Goal: Task Accomplishment & Management: Use online tool/utility

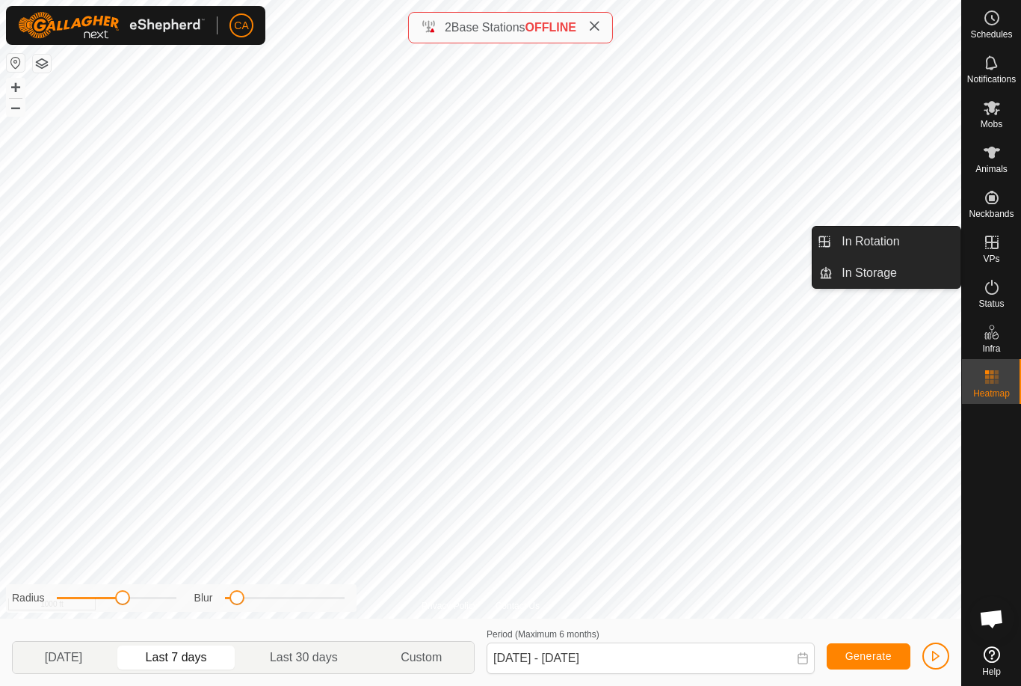
click at [872, 239] on span "In Rotation" at bounding box center [871, 242] width 58 height 18
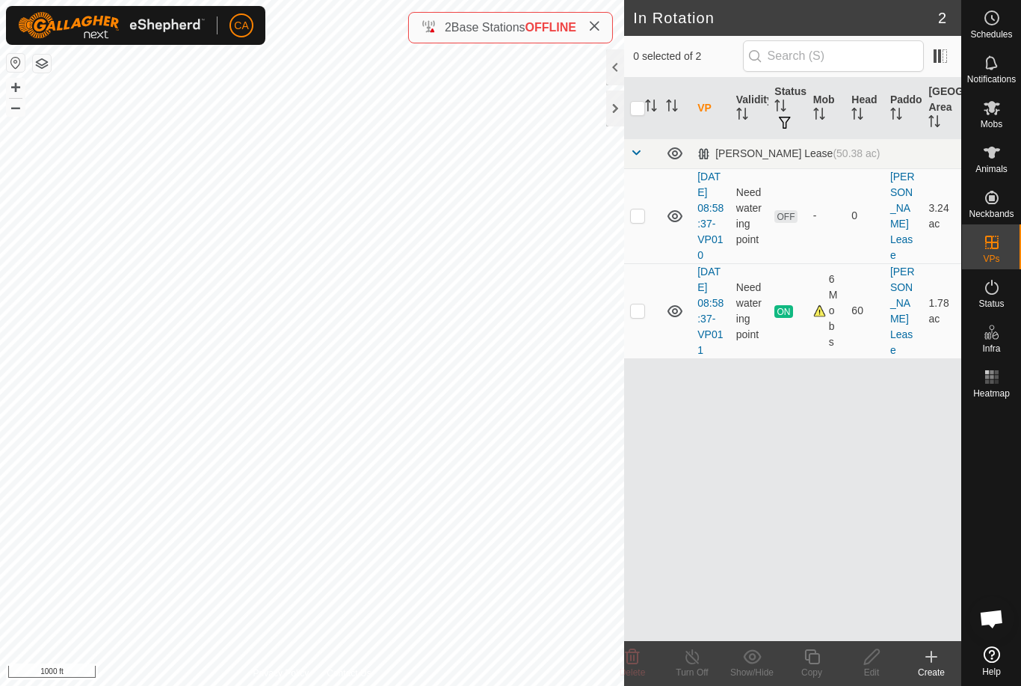
click at [618, 102] on div at bounding box center [615, 108] width 18 height 36
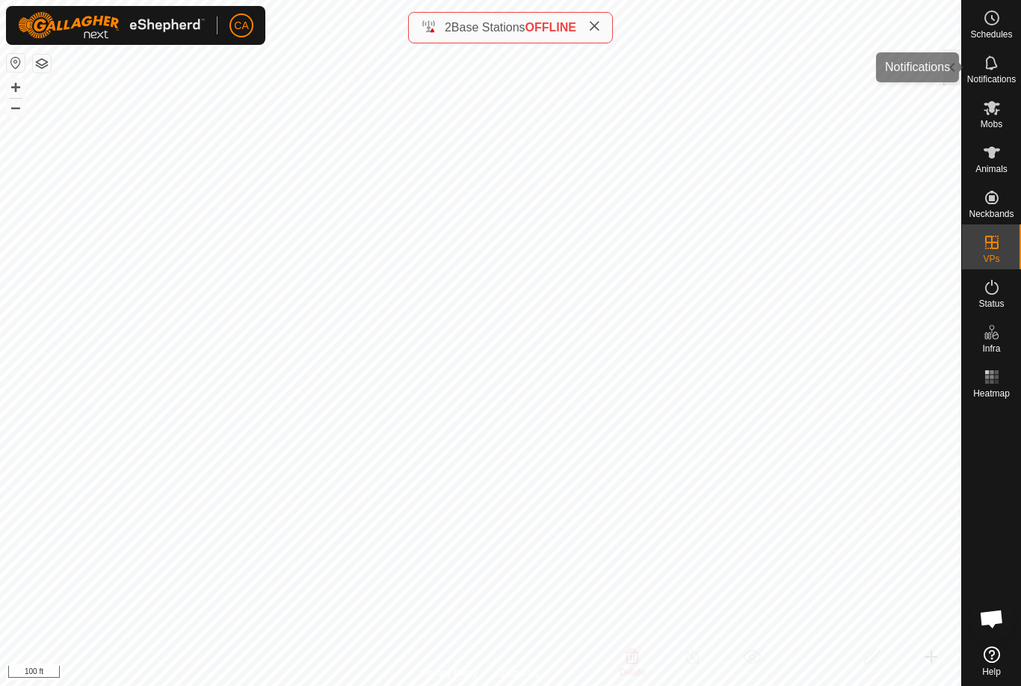
click at [965, 52] on div "Notifications" at bounding box center [991, 67] width 59 height 45
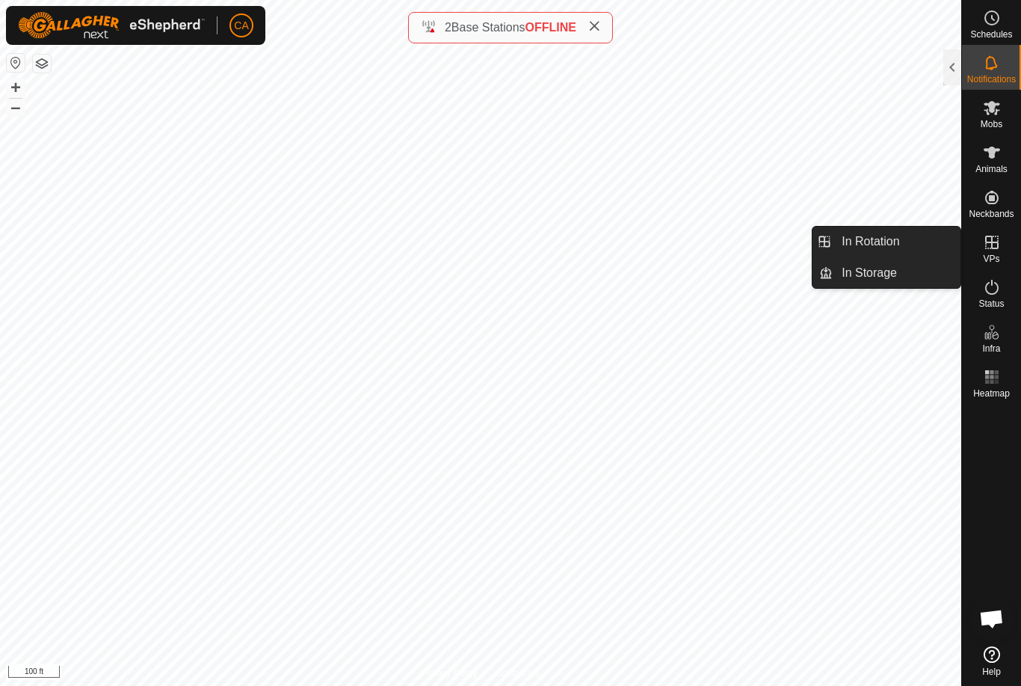
click at [894, 239] on span "In Rotation" at bounding box center [871, 242] width 58 height 18
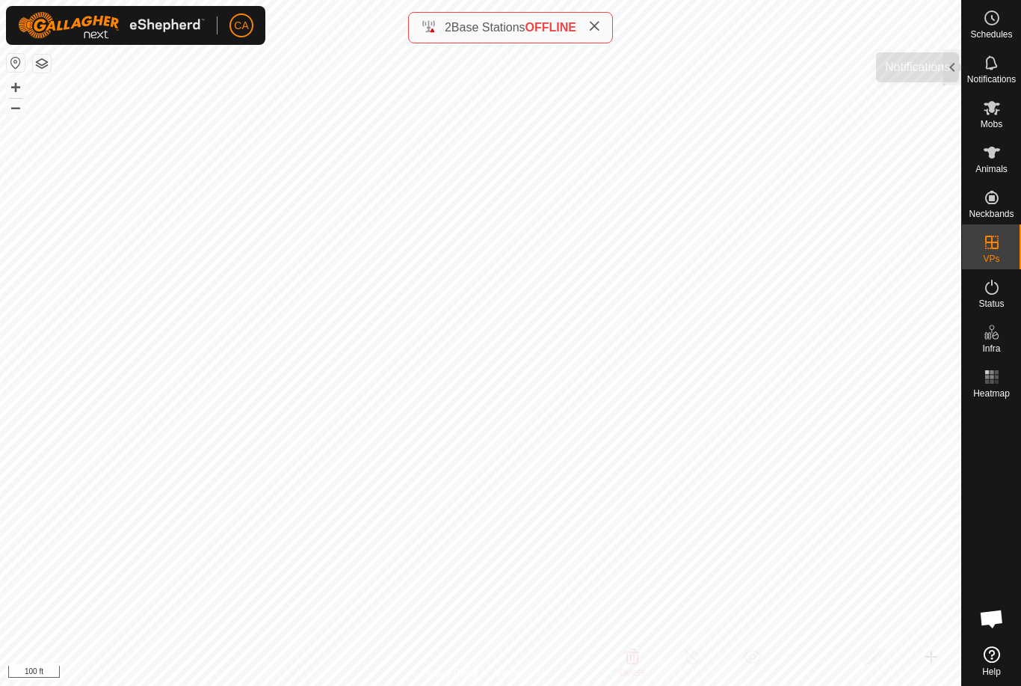
click at [963, 70] on div "Notifications" at bounding box center [991, 67] width 59 height 45
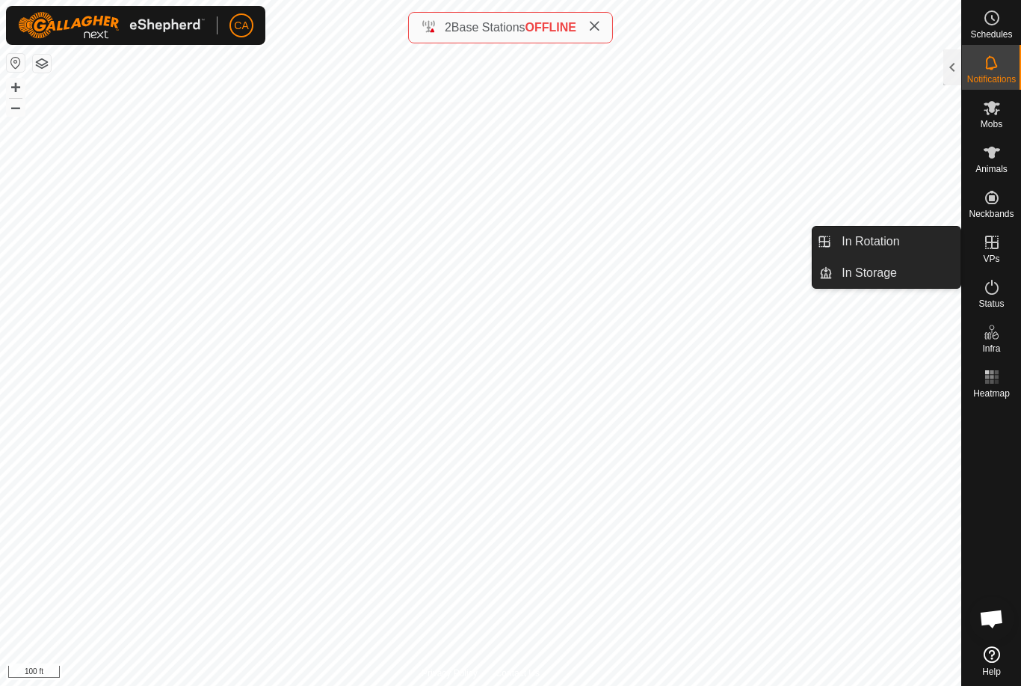
click at [907, 242] on link "In Rotation" at bounding box center [897, 242] width 128 height 30
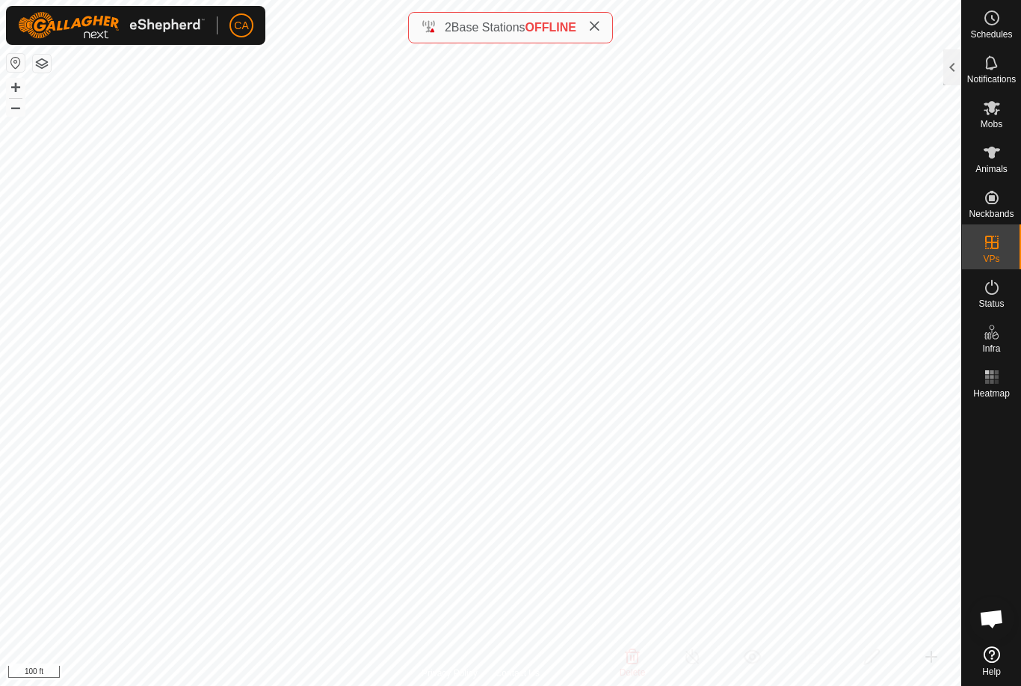
click at [947, 61] on div at bounding box center [953, 67] width 18 height 36
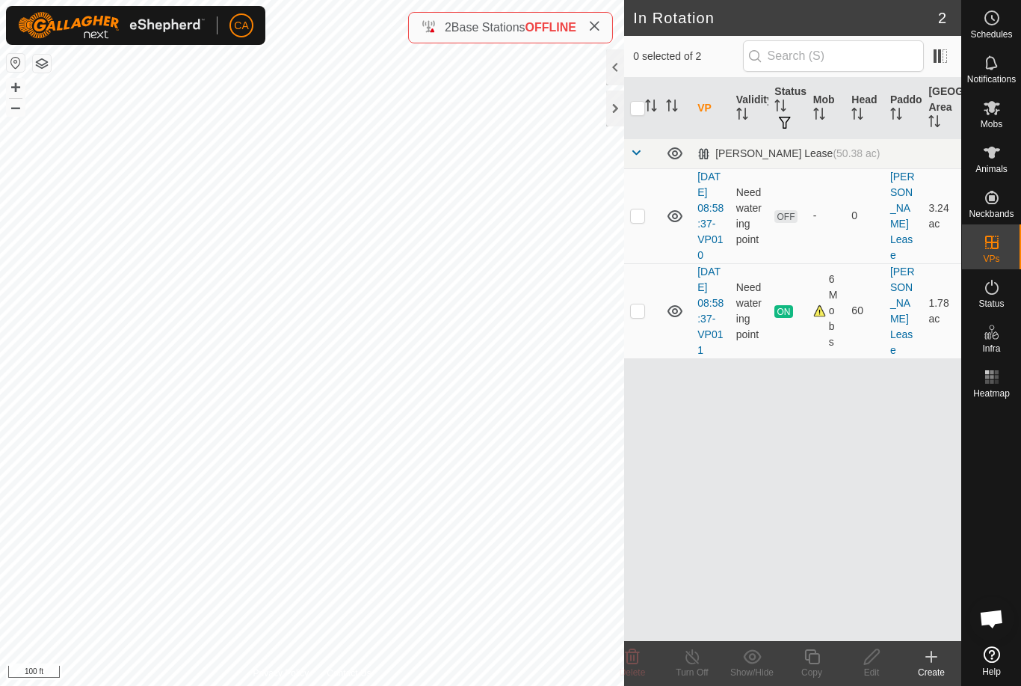
click at [637, 221] on p-checkbox at bounding box center [637, 215] width 15 height 12
click at [636, 666] on div "Delete" at bounding box center [633, 672] width 60 height 13
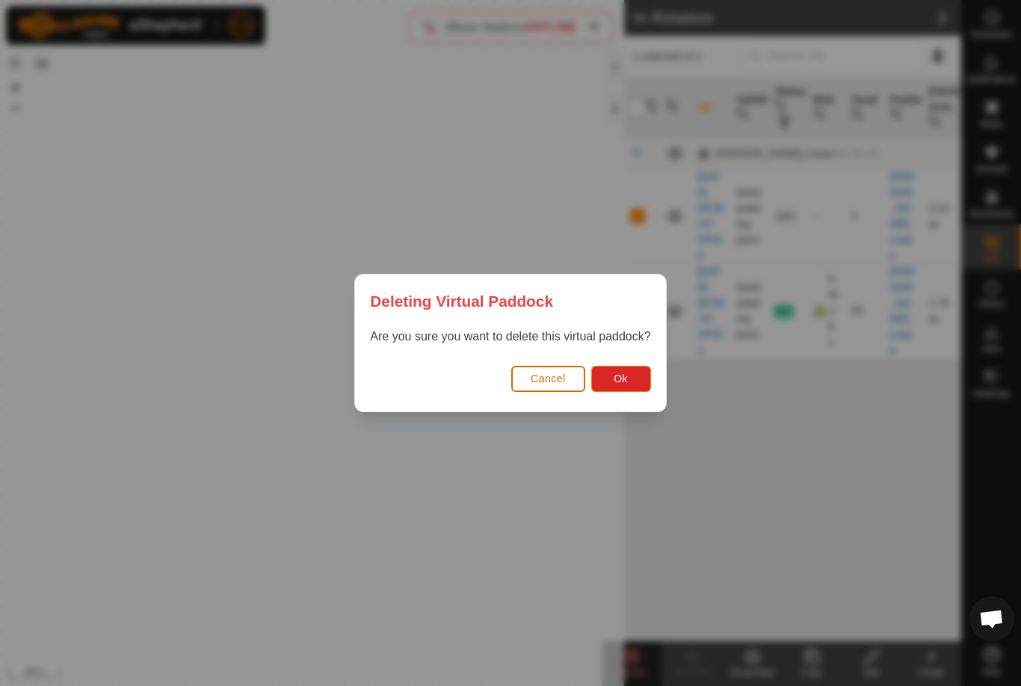
click at [615, 375] on span "Ok" at bounding box center [621, 378] width 14 height 12
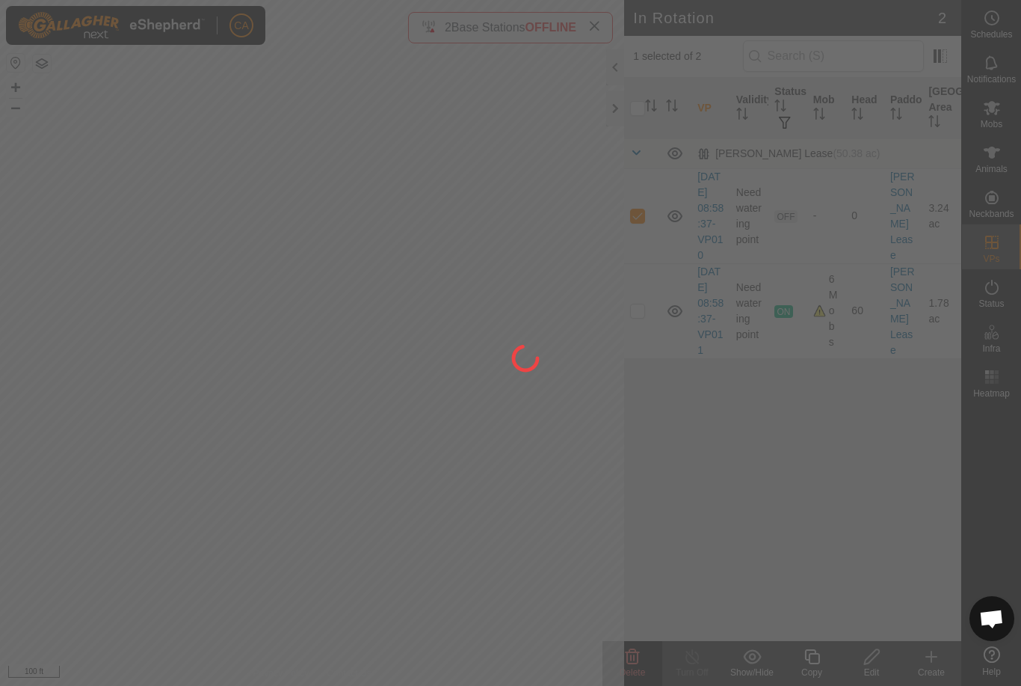
checkbox input "false"
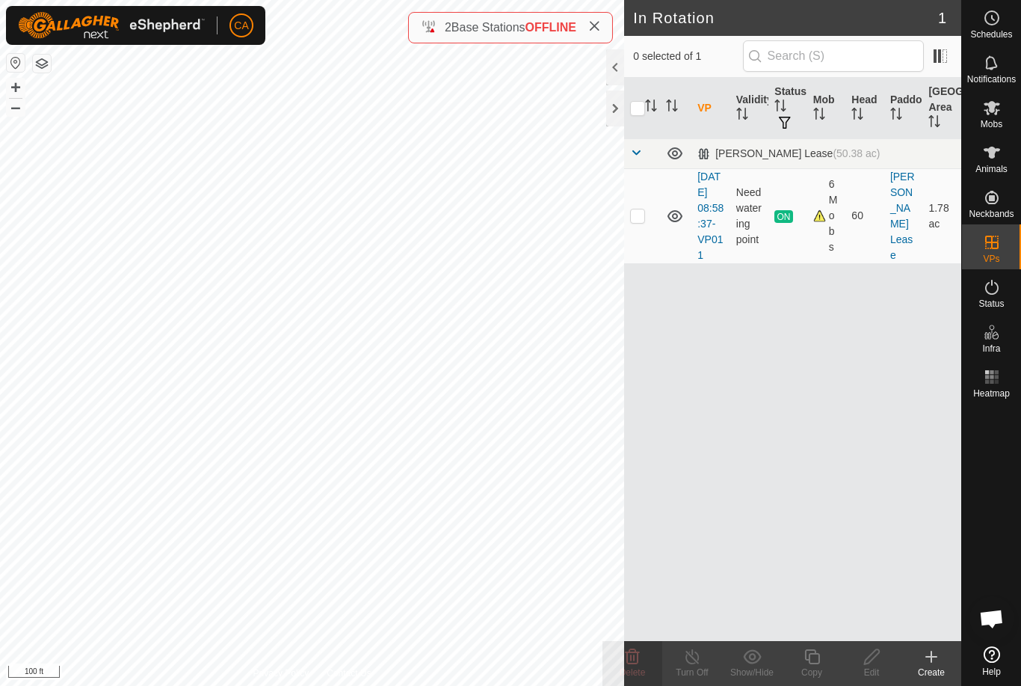
click at [639, 221] on p-checkbox at bounding box center [637, 215] width 15 height 12
checkbox input "true"
click at [806, 662] on icon at bounding box center [812, 657] width 19 height 18
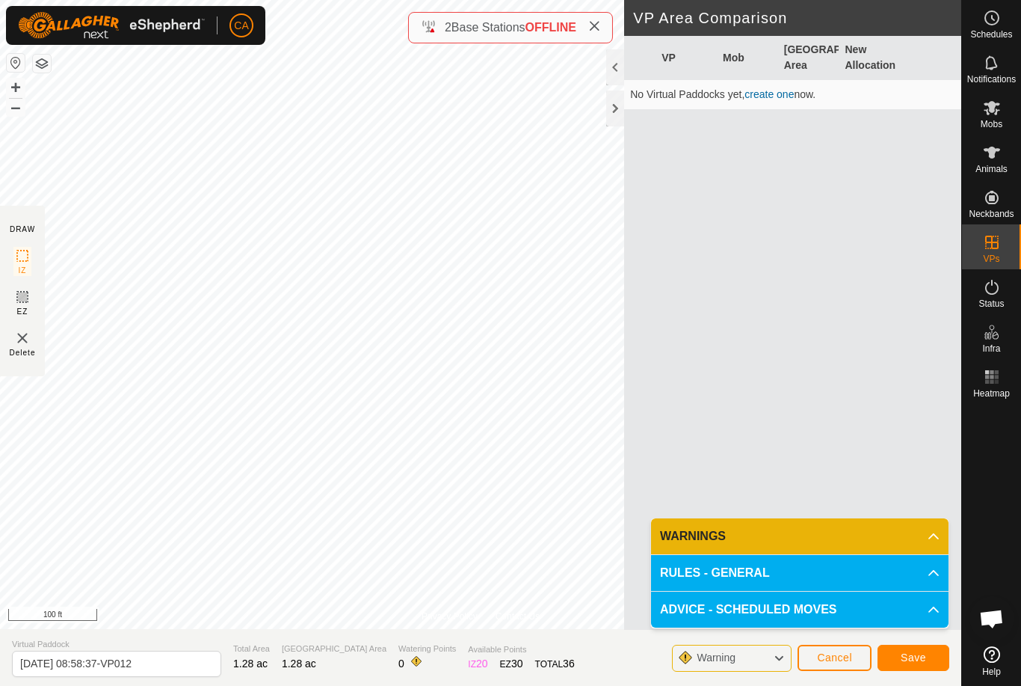
click at [915, 657] on span "Save" at bounding box center [913, 657] width 25 height 12
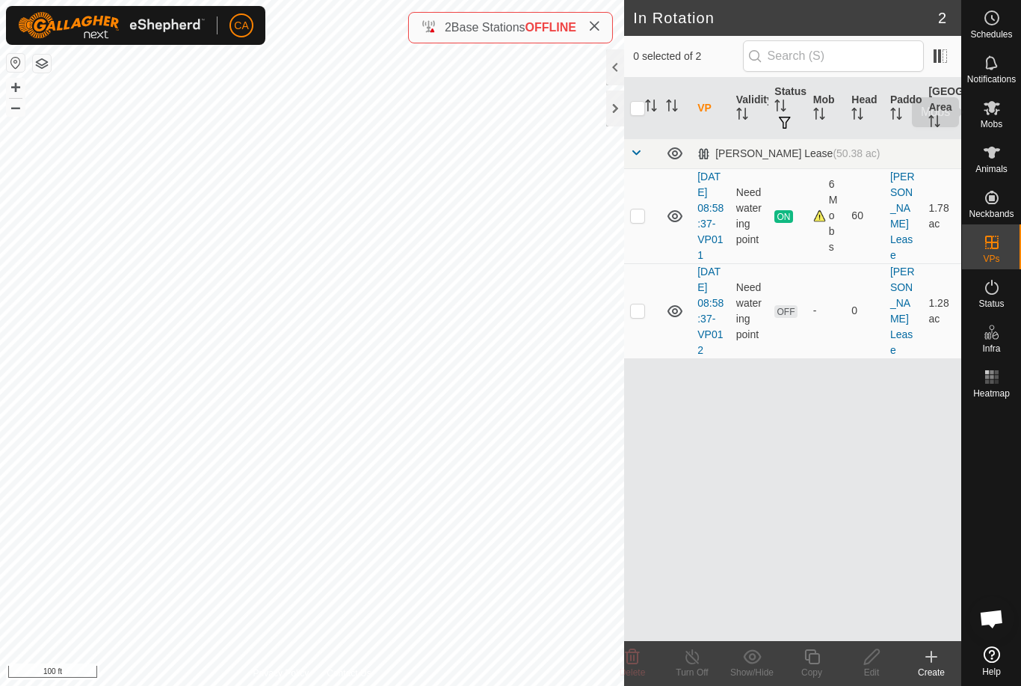
click at [1003, 114] on es-mob-svg-icon at bounding box center [992, 108] width 27 height 24
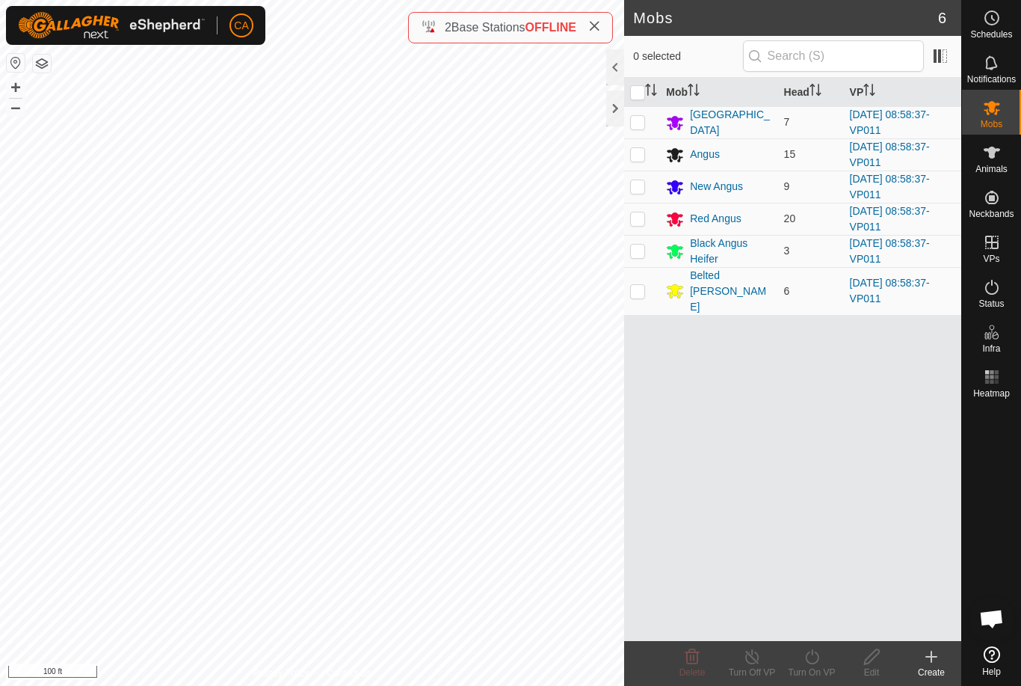
click at [639, 96] on input "checkbox" at bounding box center [637, 92] width 15 height 15
checkbox input "true"
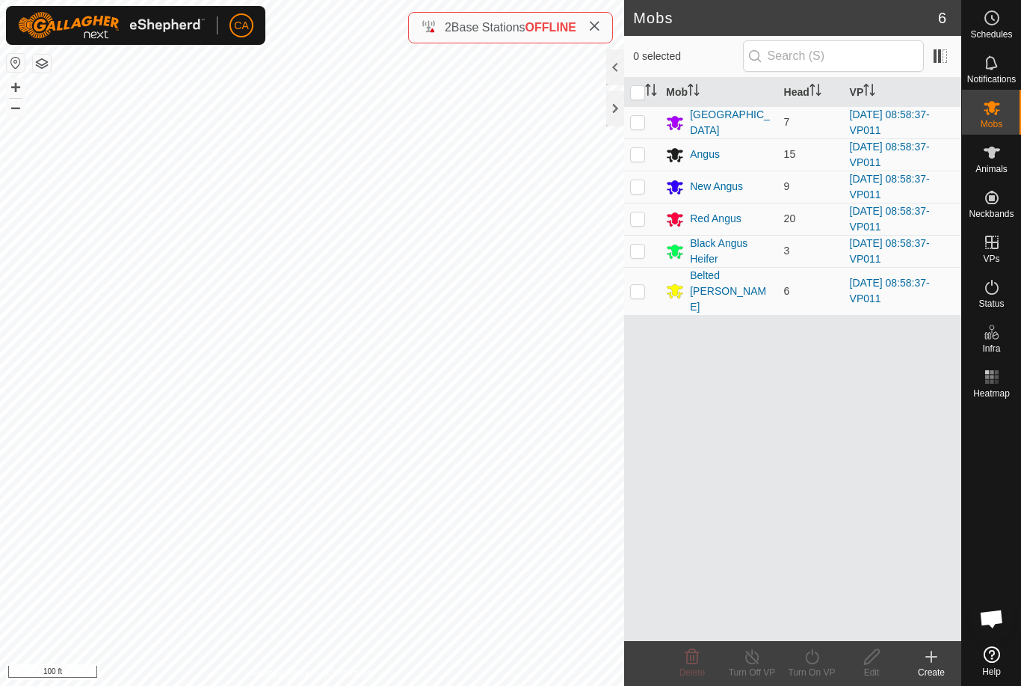
checkbox input "true"
click at [807, 664] on icon at bounding box center [812, 657] width 19 height 18
click at [592, 31] on icon at bounding box center [594, 26] width 12 height 12
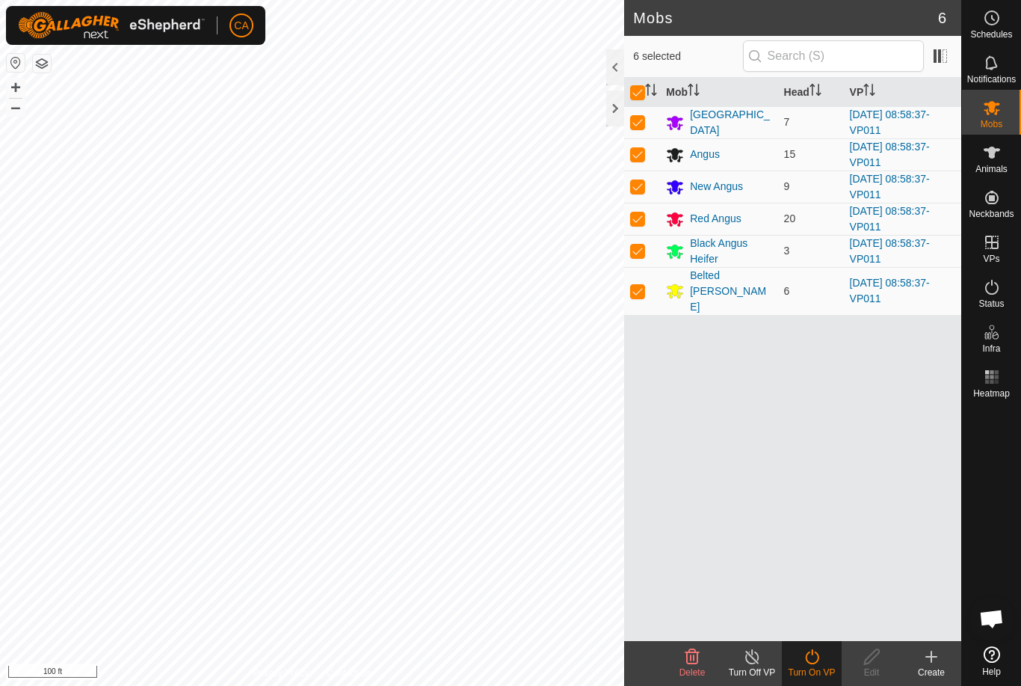
click at [814, 660] on icon at bounding box center [812, 657] width 19 height 18
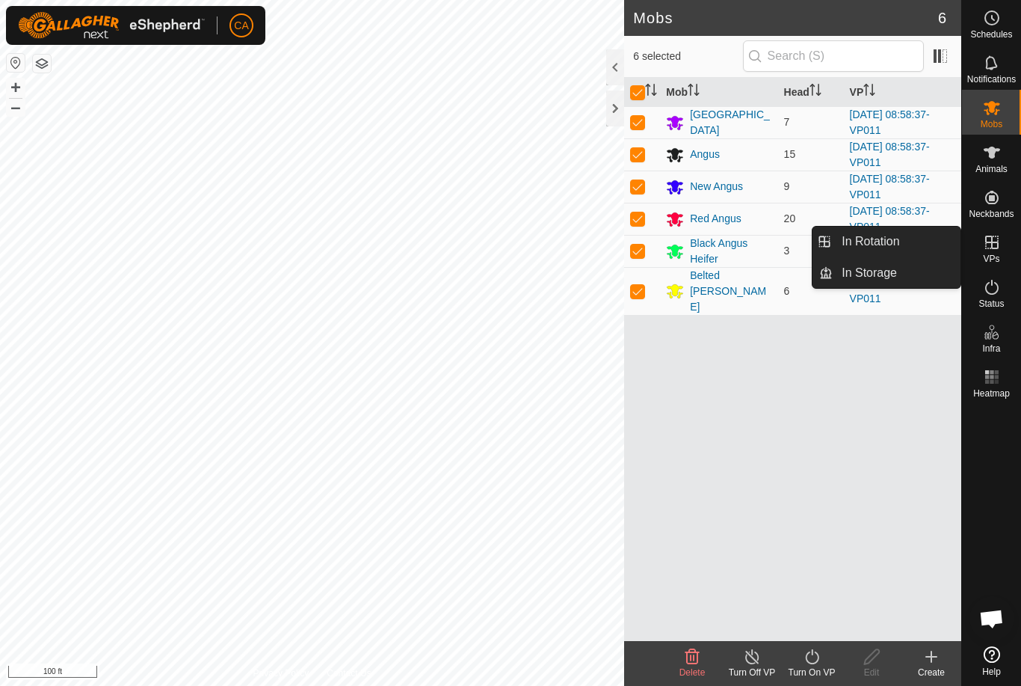
click at [931, 242] on link "In Rotation" at bounding box center [897, 242] width 128 height 30
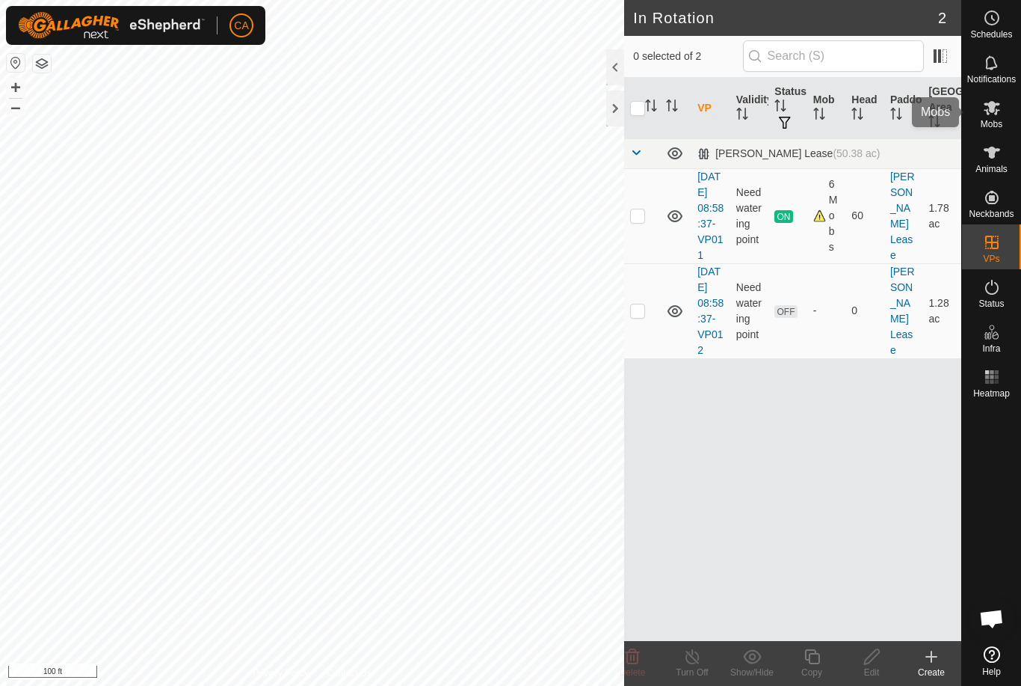
click at [1000, 117] on es-mob-svg-icon at bounding box center [992, 108] width 27 height 24
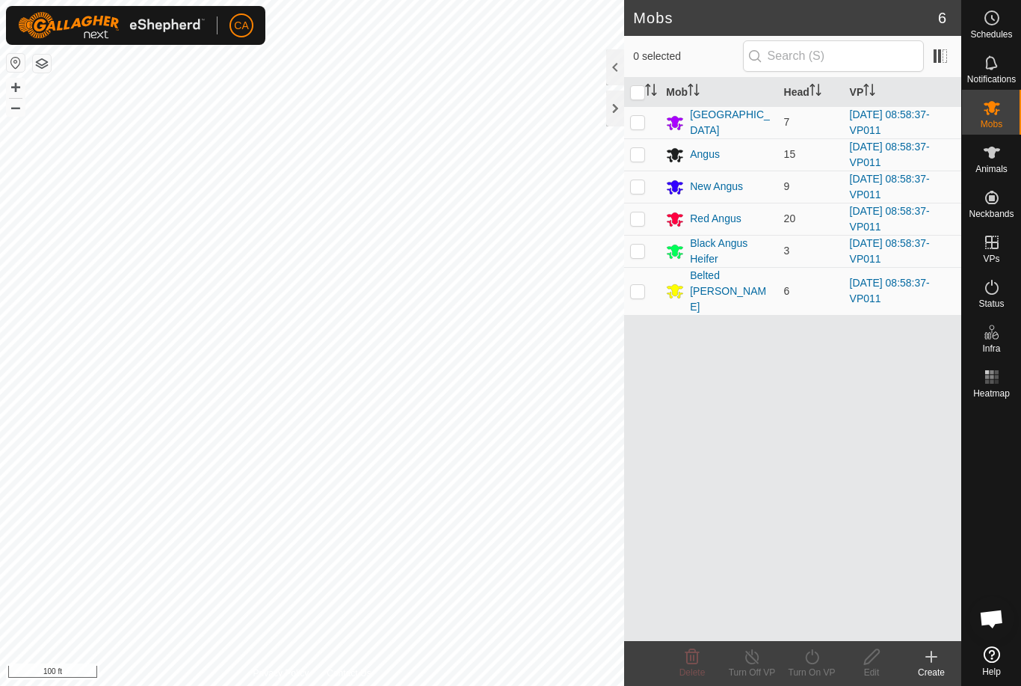
click at [640, 98] on input "checkbox" at bounding box center [637, 92] width 15 height 15
checkbox input "true"
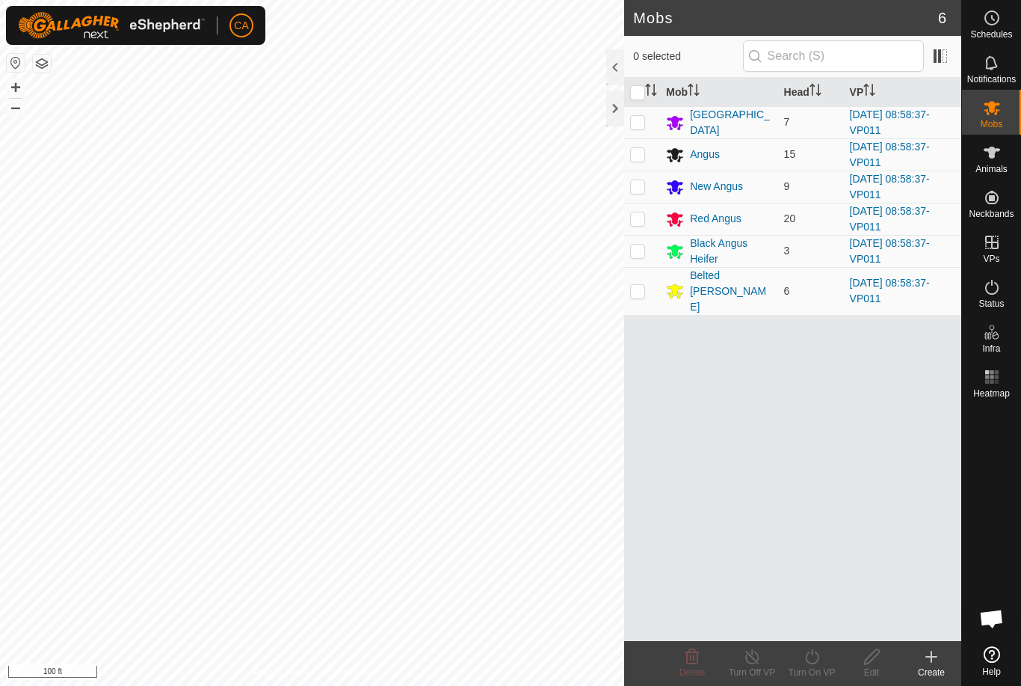
checkbox input "true"
click at [813, 669] on div "Turn On VP" at bounding box center [812, 672] width 60 height 13
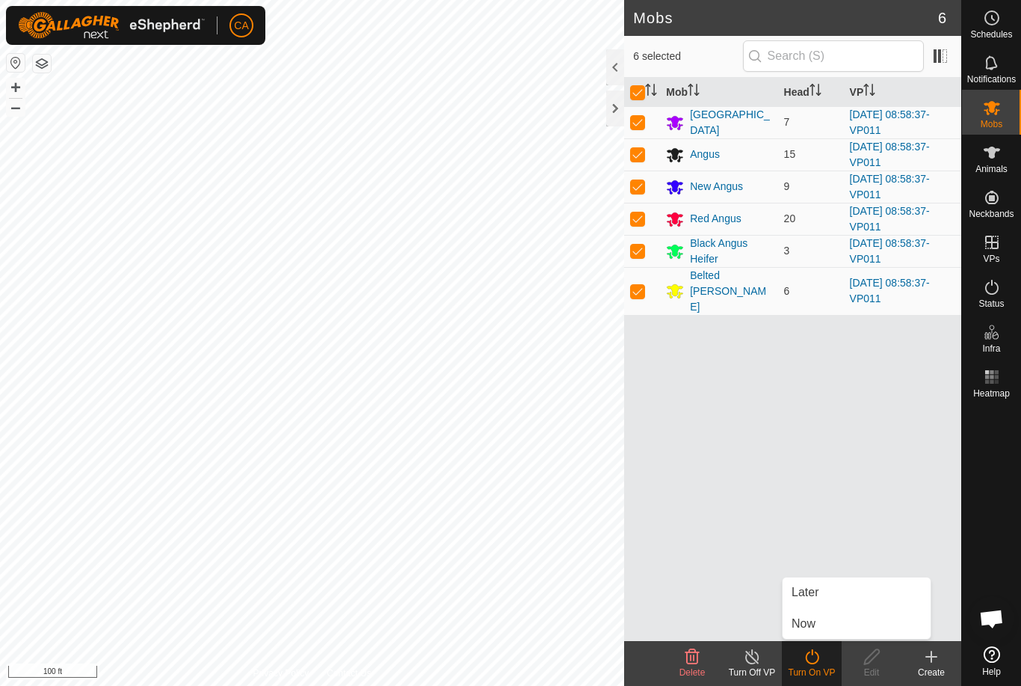
click at [817, 614] on link "Now" at bounding box center [857, 624] width 148 height 30
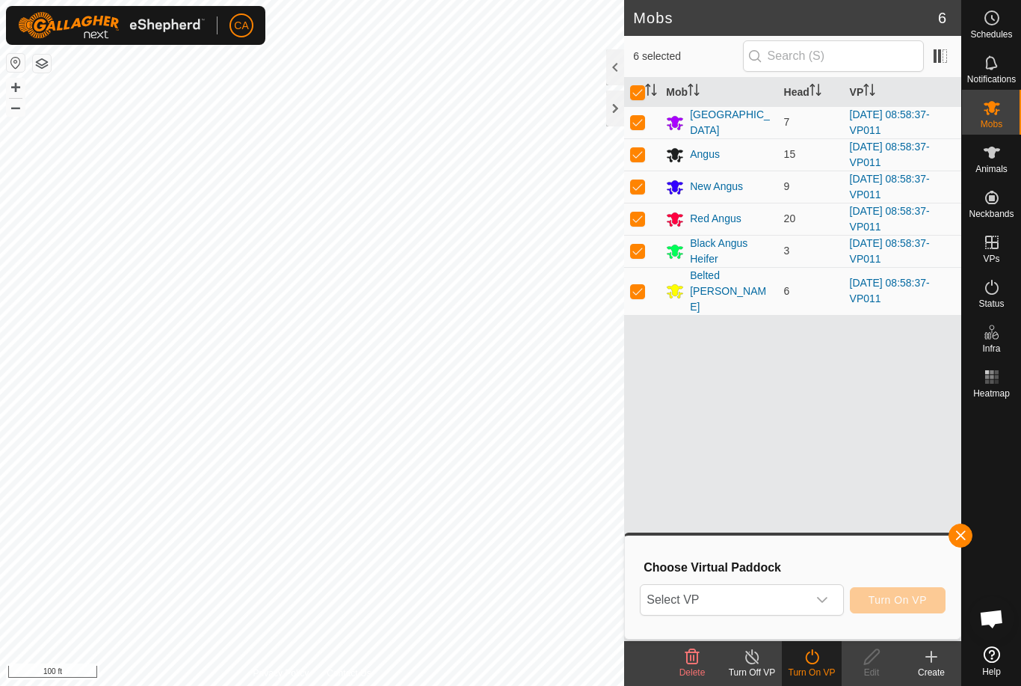
click at [767, 591] on span "Select VP" at bounding box center [724, 600] width 166 height 30
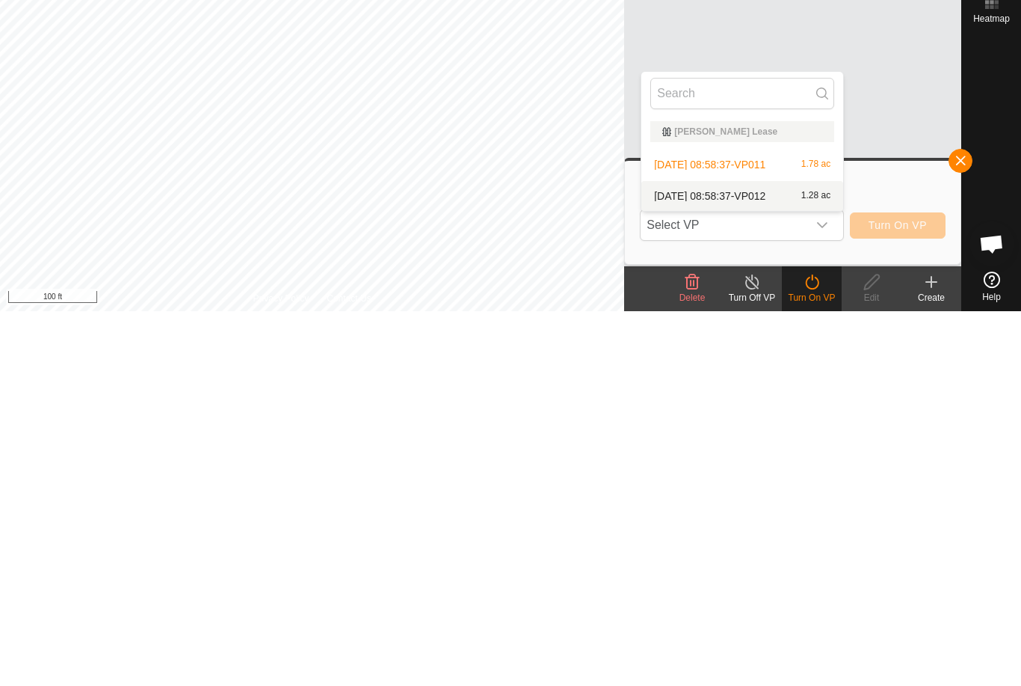
click at [765, 565] on span "[DATE] 08:58:37-VP012" at bounding box center [709, 570] width 111 height 10
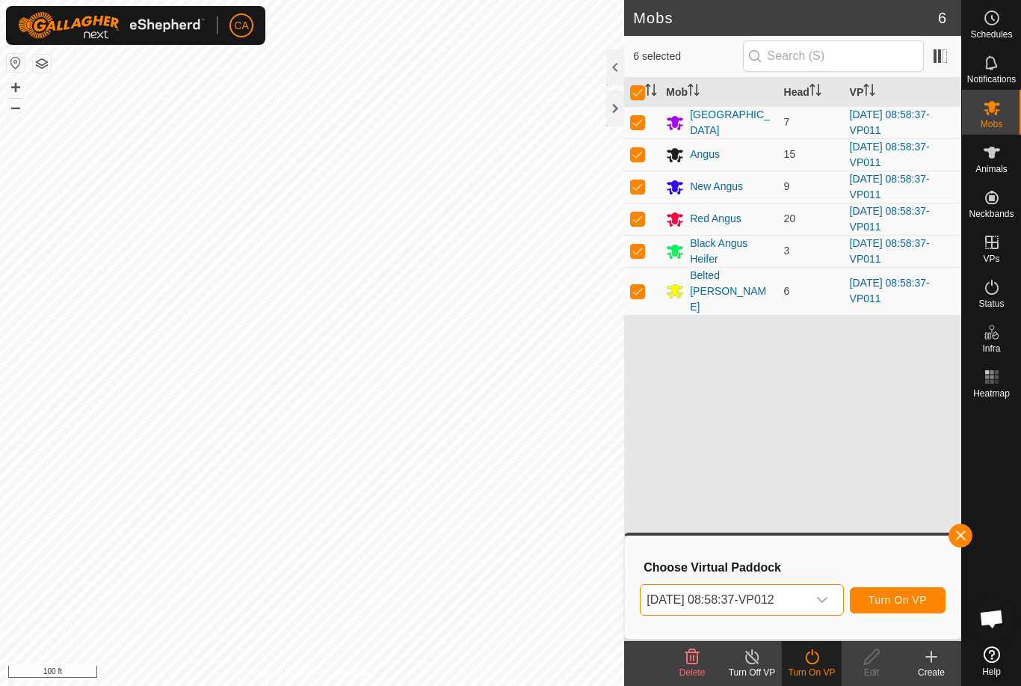
click at [881, 611] on button "Turn On VP" at bounding box center [898, 600] width 96 height 26
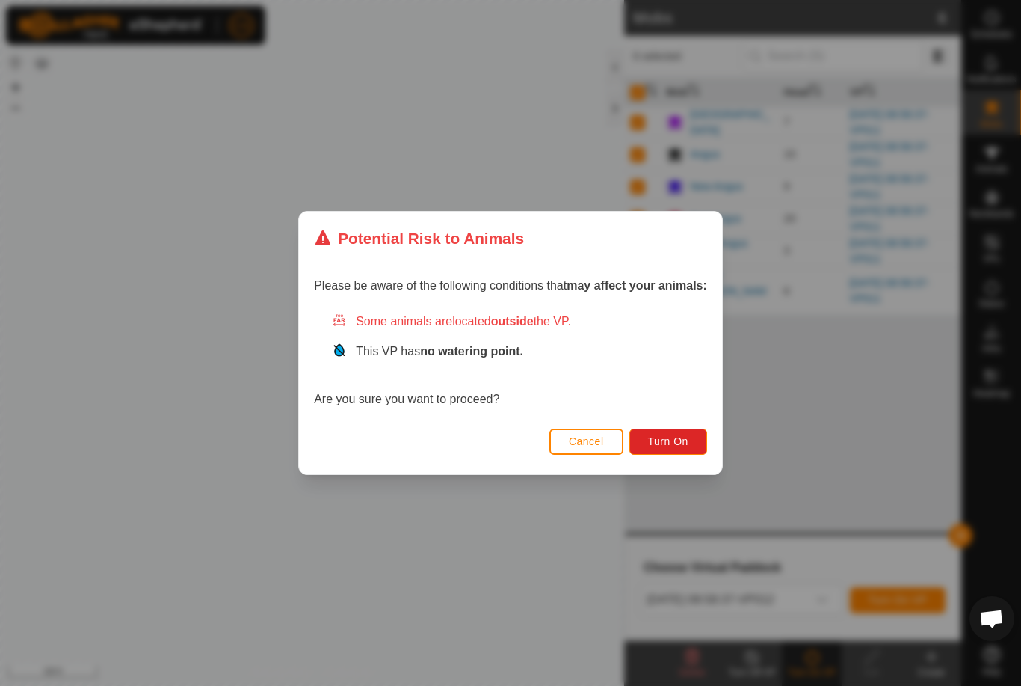
click at [680, 438] on span "Turn On" at bounding box center [668, 441] width 40 height 12
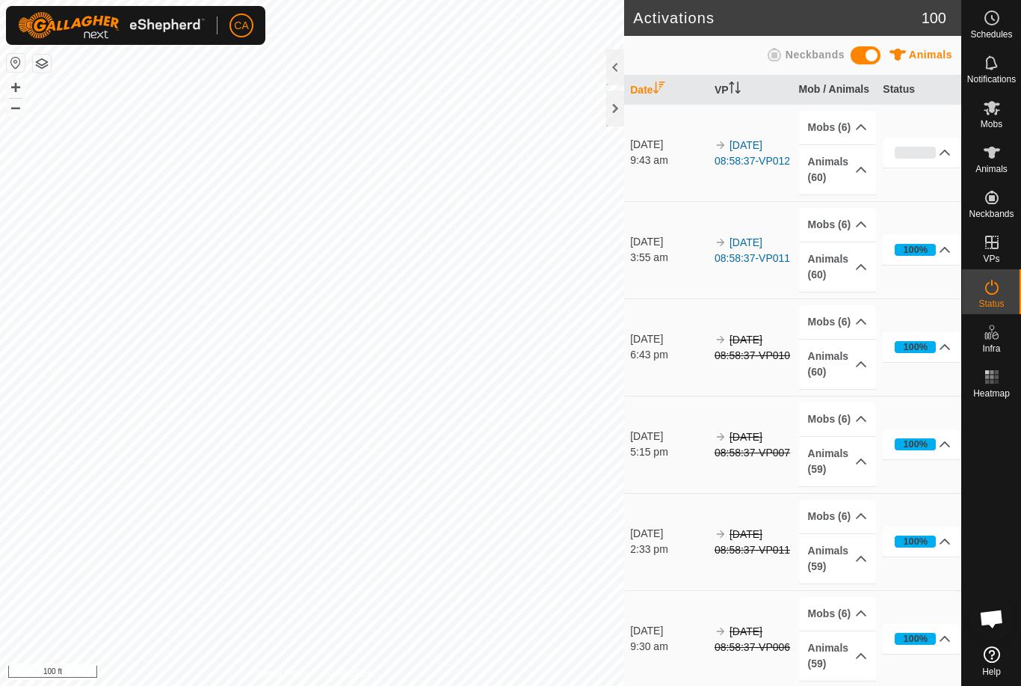
click at [609, 123] on div at bounding box center [615, 108] width 18 height 36
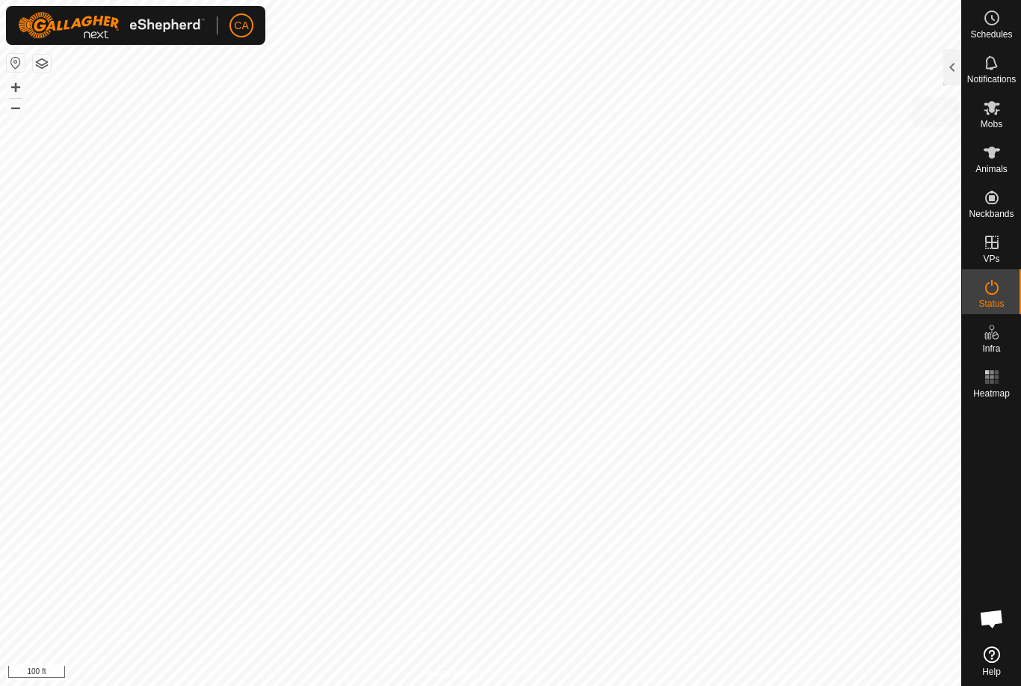
click at [1006, 112] on div "Mobs" at bounding box center [991, 112] width 59 height 45
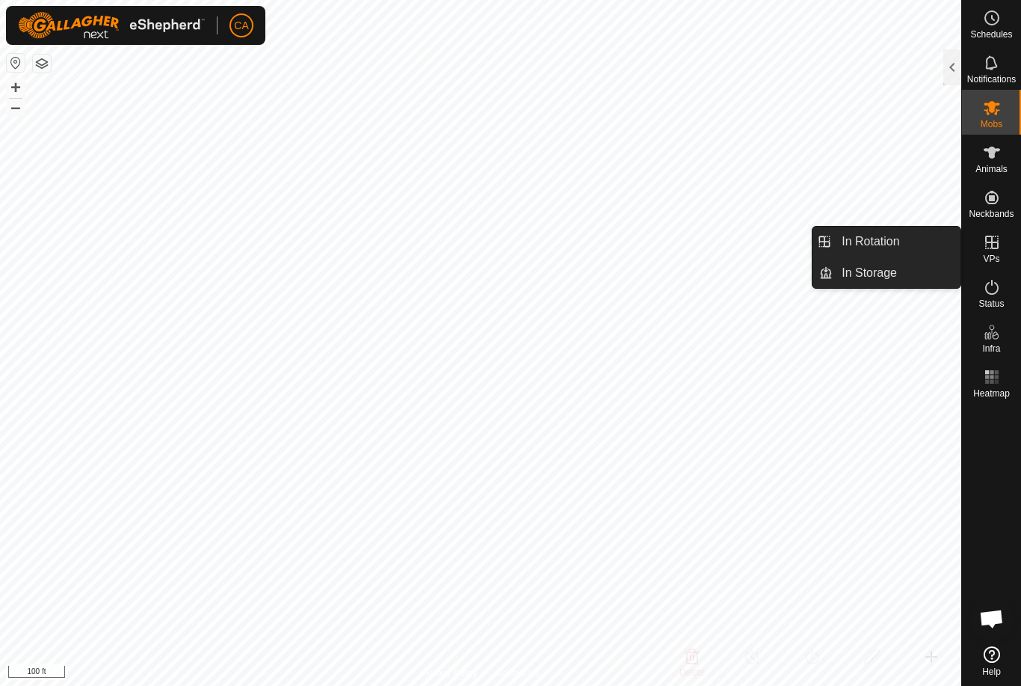
click at [891, 242] on span "In Rotation" at bounding box center [871, 242] width 58 height 18
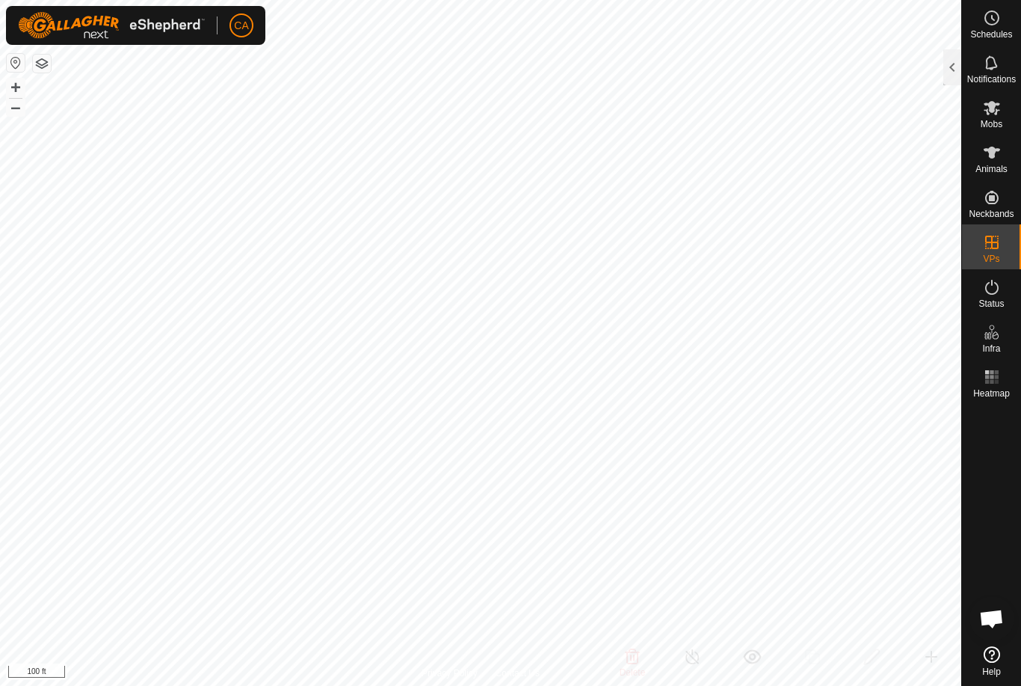
click at [957, 65] on div at bounding box center [953, 67] width 18 height 36
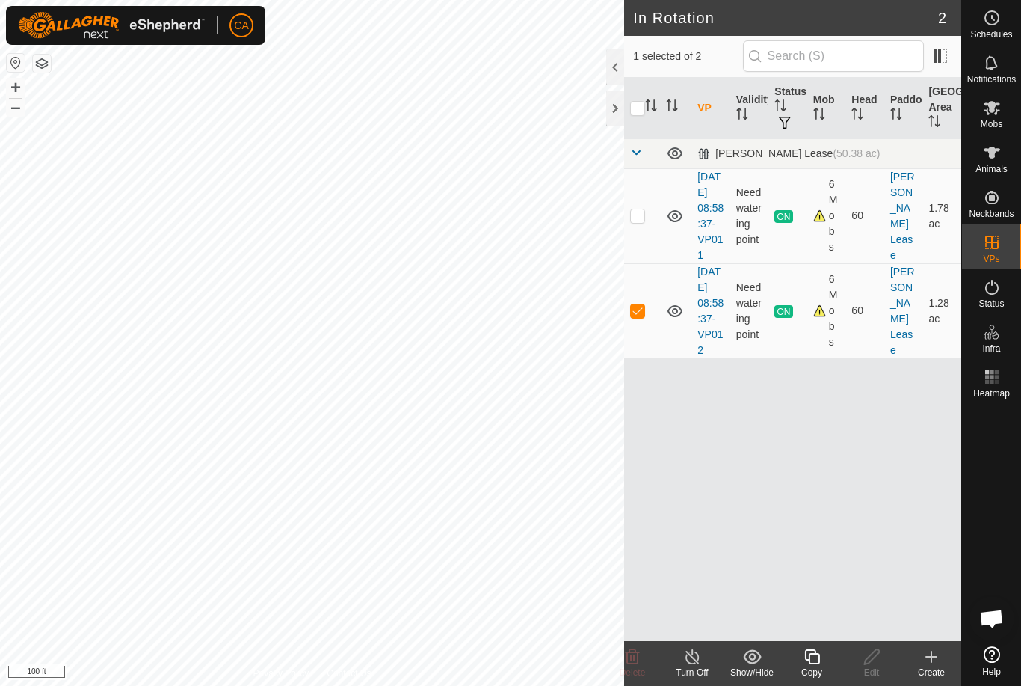
click at [818, 664] on icon at bounding box center [812, 657] width 19 height 18
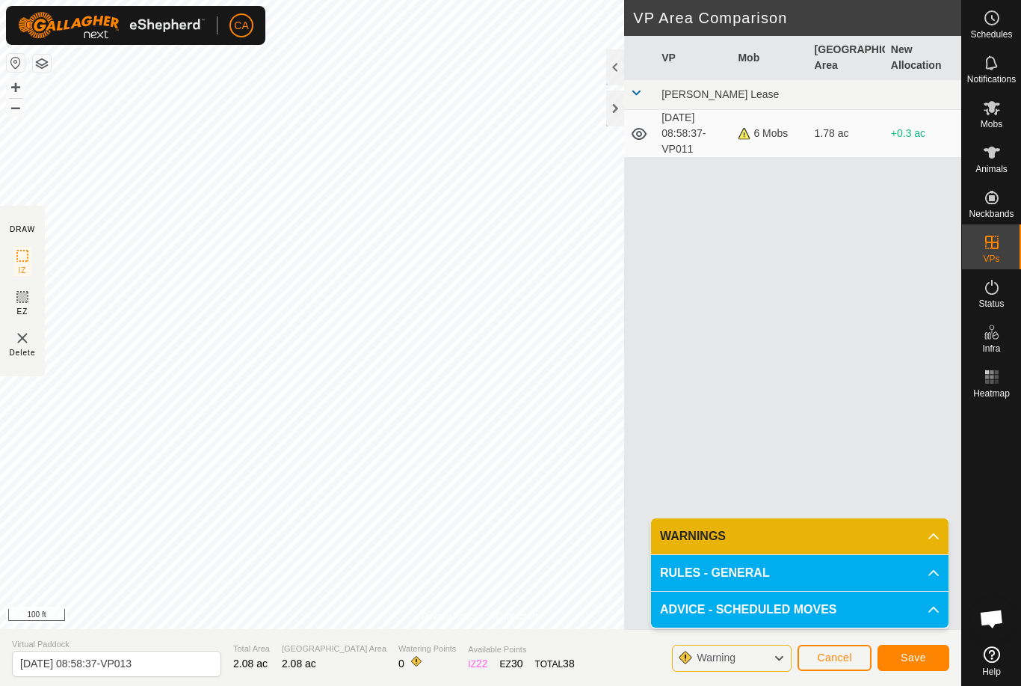
click at [907, 664] on button "Save" at bounding box center [914, 658] width 72 height 26
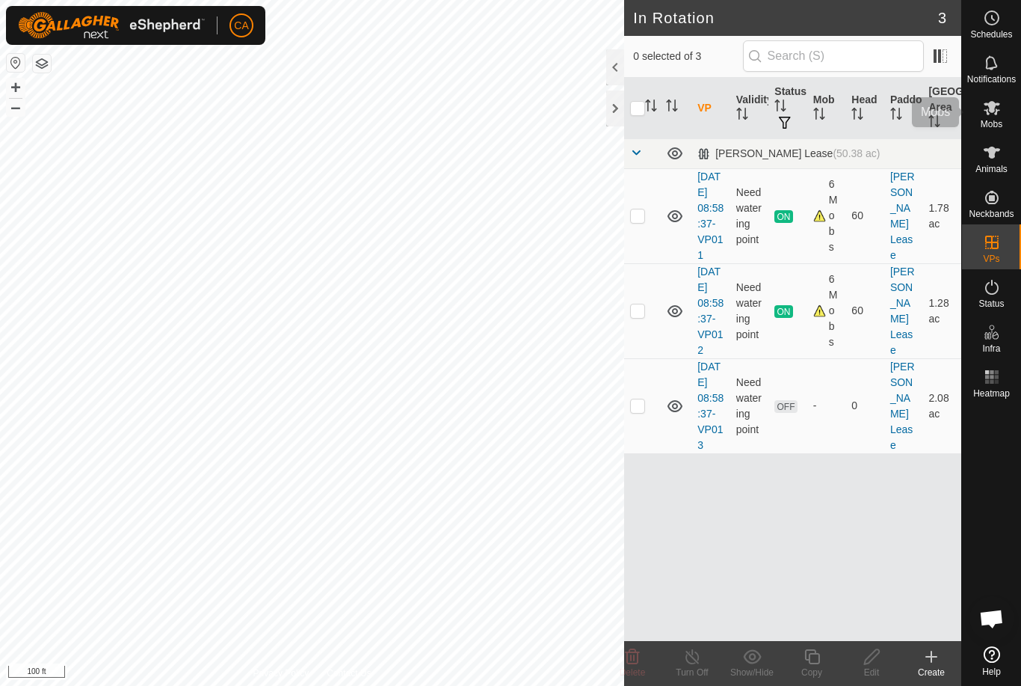
click at [1000, 108] on icon at bounding box center [992, 108] width 18 height 18
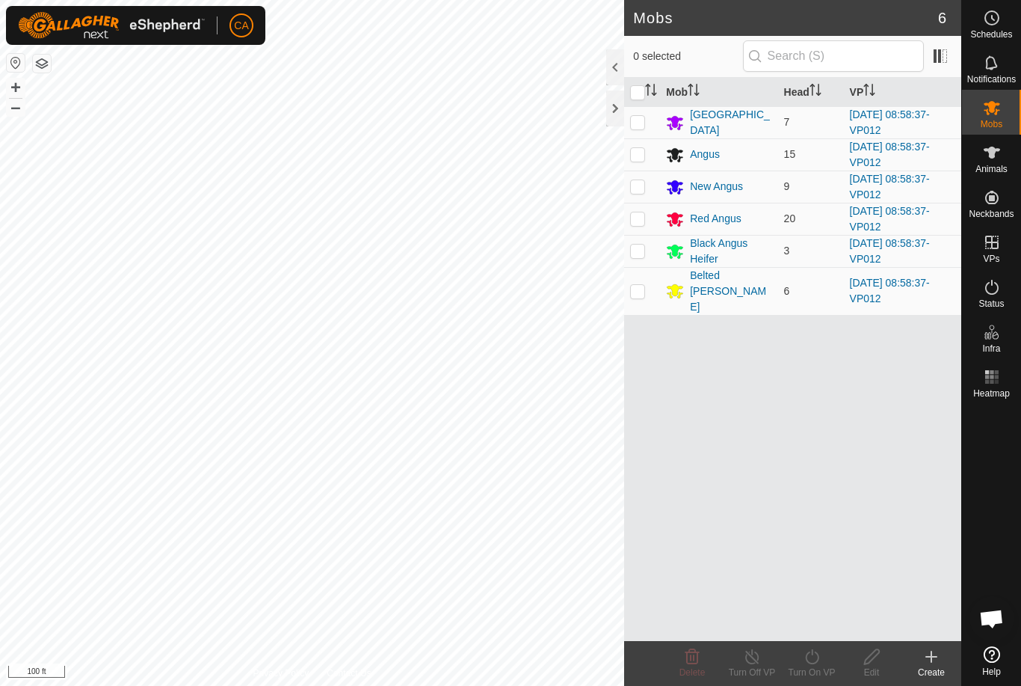
click at [640, 95] on input "checkbox" at bounding box center [637, 92] width 15 height 15
checkbox input "true"
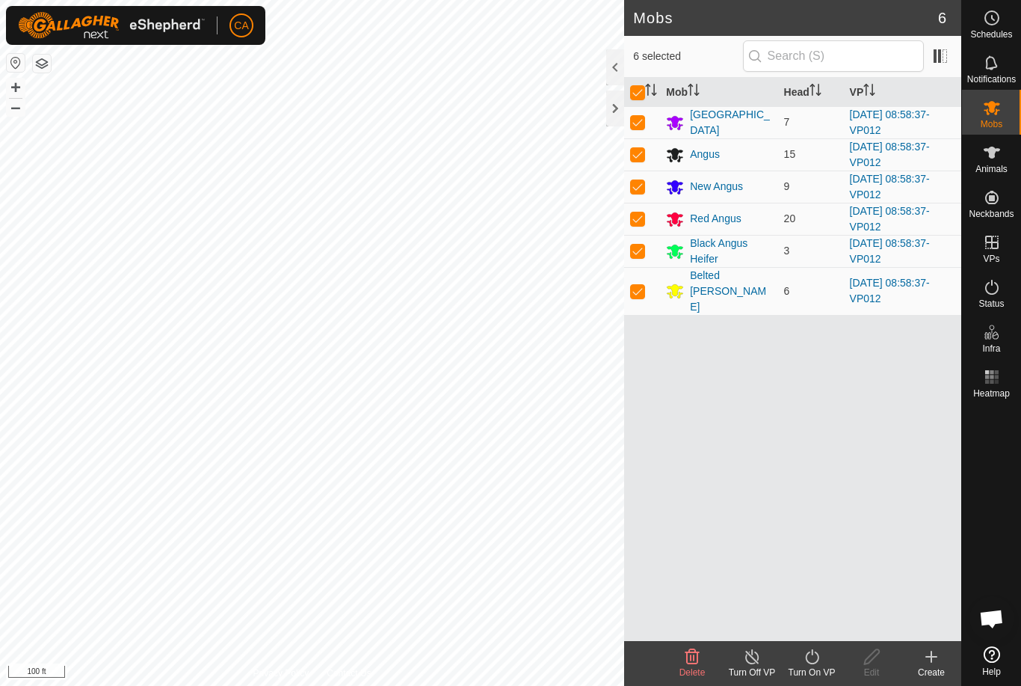
checkbox input "true"
click at [808, 670] on div "Turn On VP" at bounding box center [812, 672] width 60 height 13
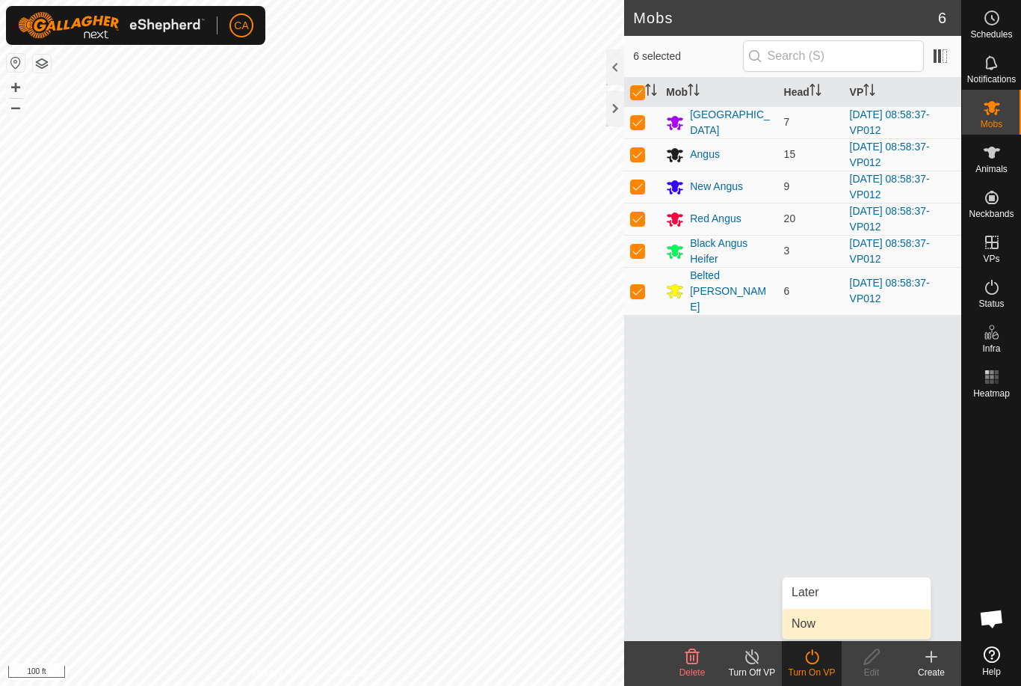
click at [813, 627] on span "Now" at bounding box center [804, 624] width 24 height 18
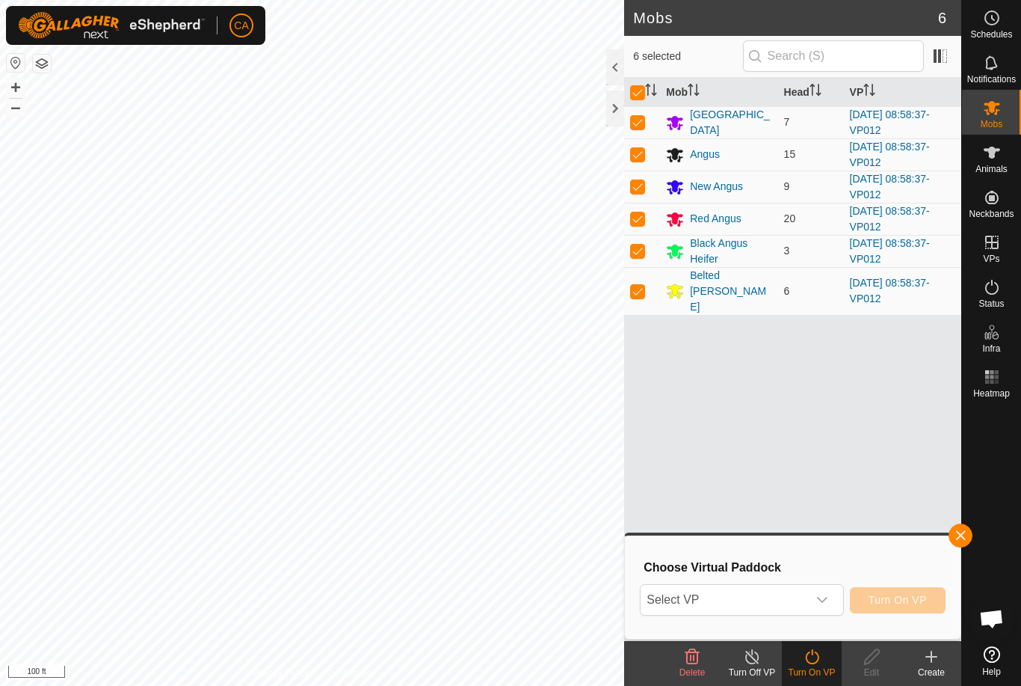
click at [769, 609] on span "Select VP" at bounding box center [724, 600] width 166 height 30
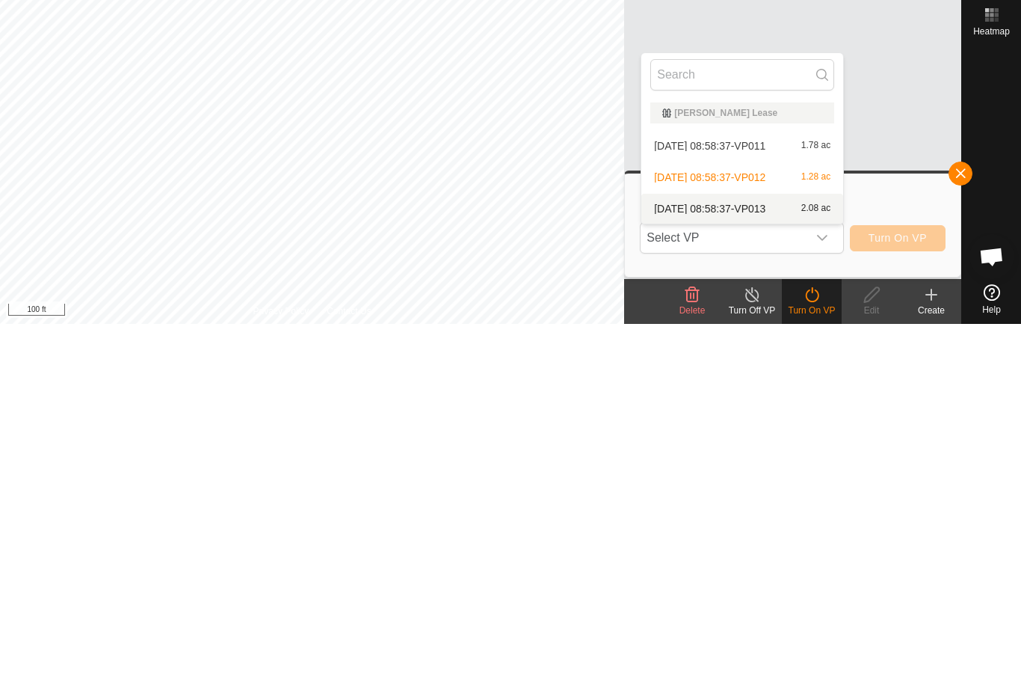
click at [766, 565] on span "[DATE] 08:58:37-VP013" at bounding box center [709, 570] width 111 height 10
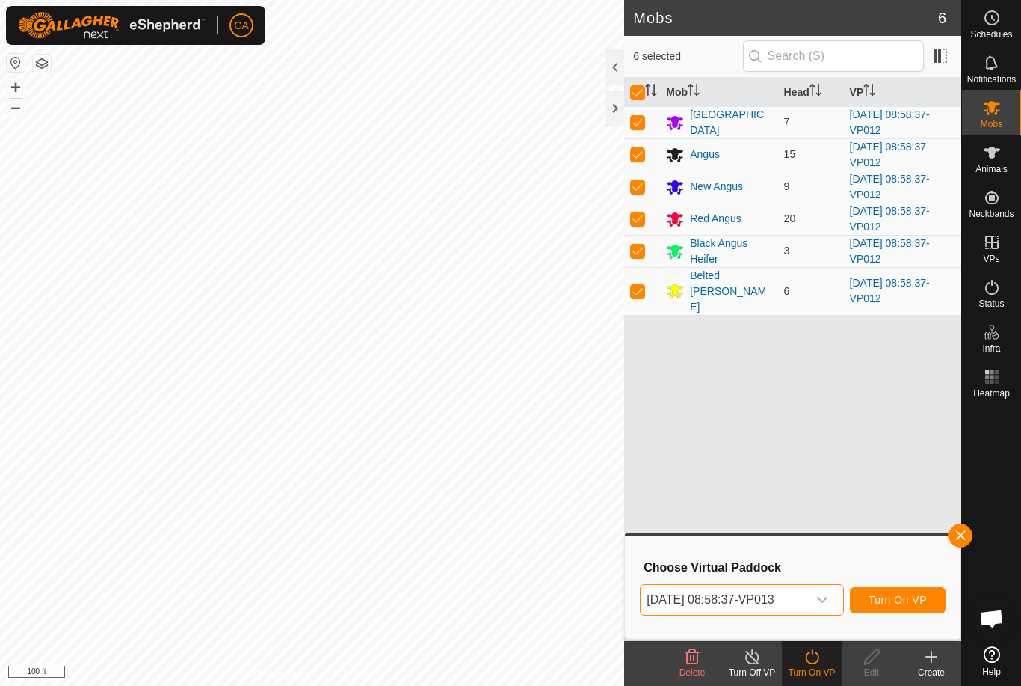
click at [879, 609] on button "Turn On VP" at bounding box center [898, 600] width 96 height 26
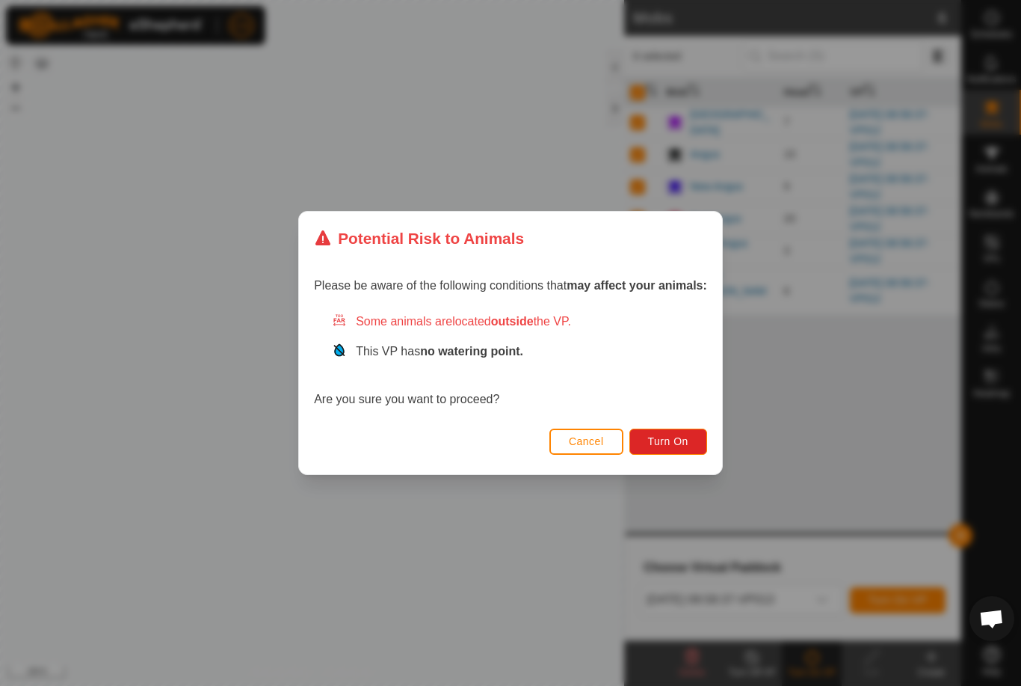
click at [678, 431] on button "Turn On" at bounding box center [669, 441] width 78 height 26
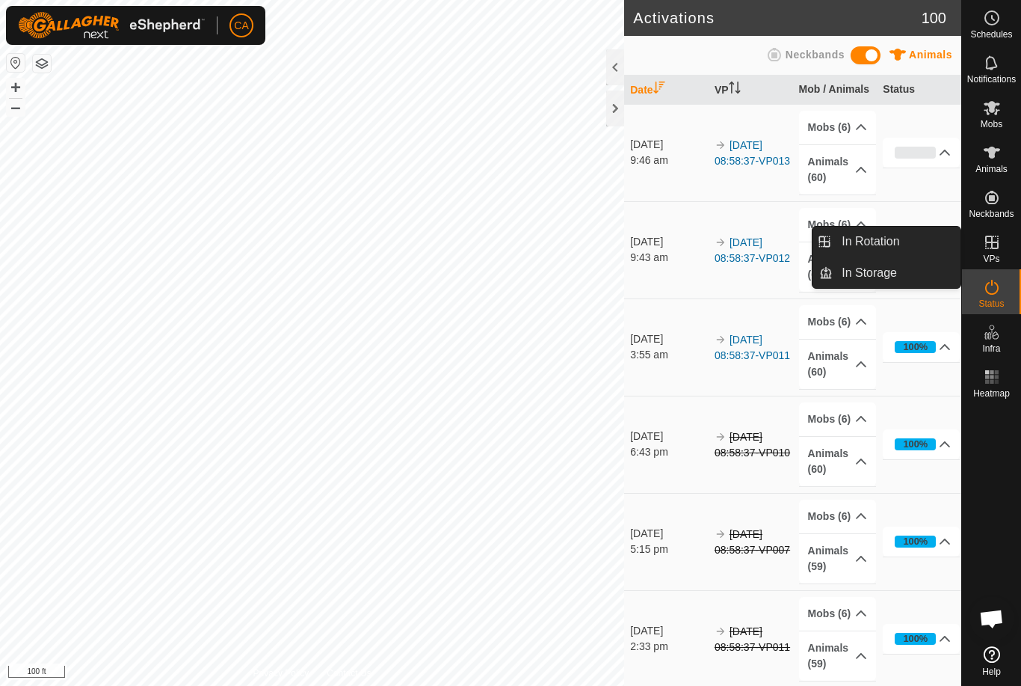
click at [918, 234] on link "In Rotation" at bounding box center [897, 242] width 128 height 30
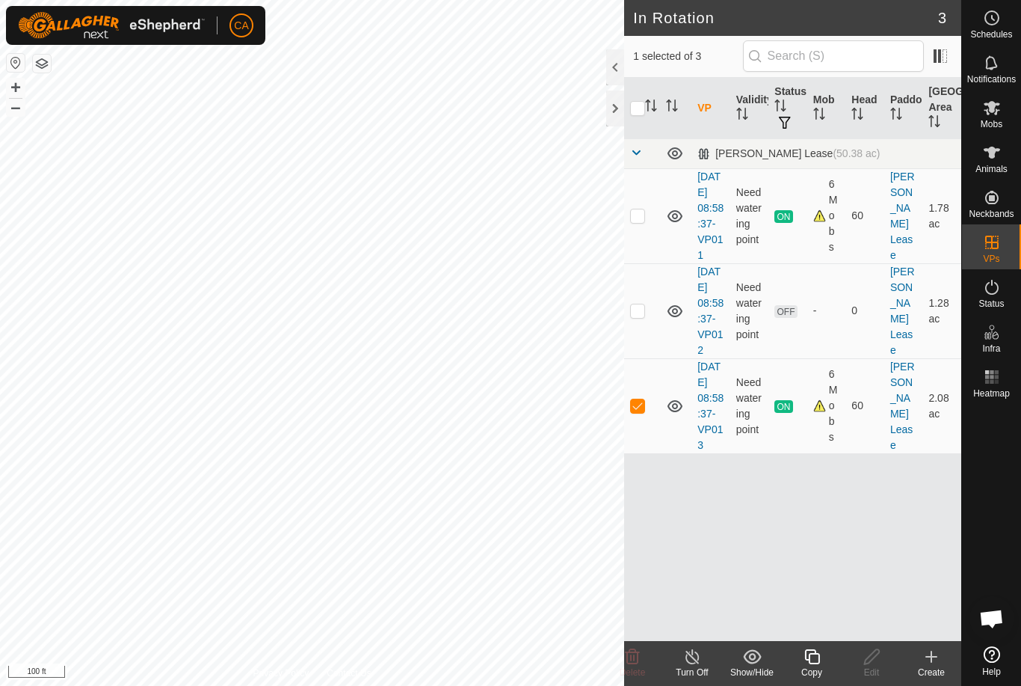
click at [646, 335] on td at bounding box center [642, 310] width 36 height 95
checkbox input "true"
click at [648, 440] on td at bounding box center [642, 405] width 36 height 95
checkbox input "false"
click at [642, 654] on delete-svg-icon at bounding box center [633, 657] width 60 height 18
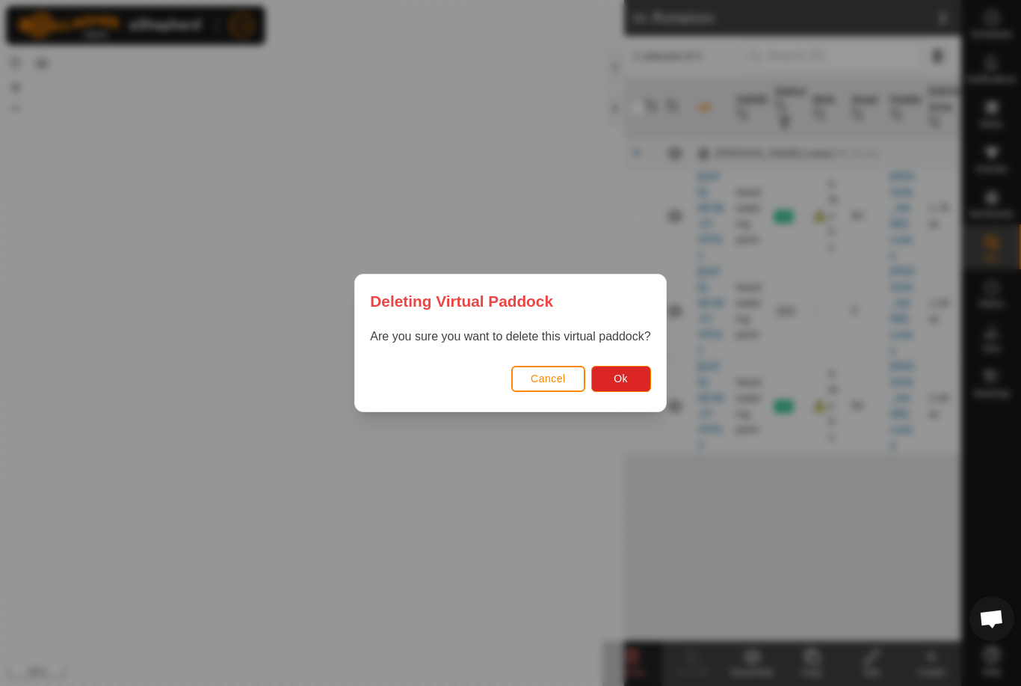
click at [630, 378] on button "Ok" at bounding box center [621, 379] width 60 height 26
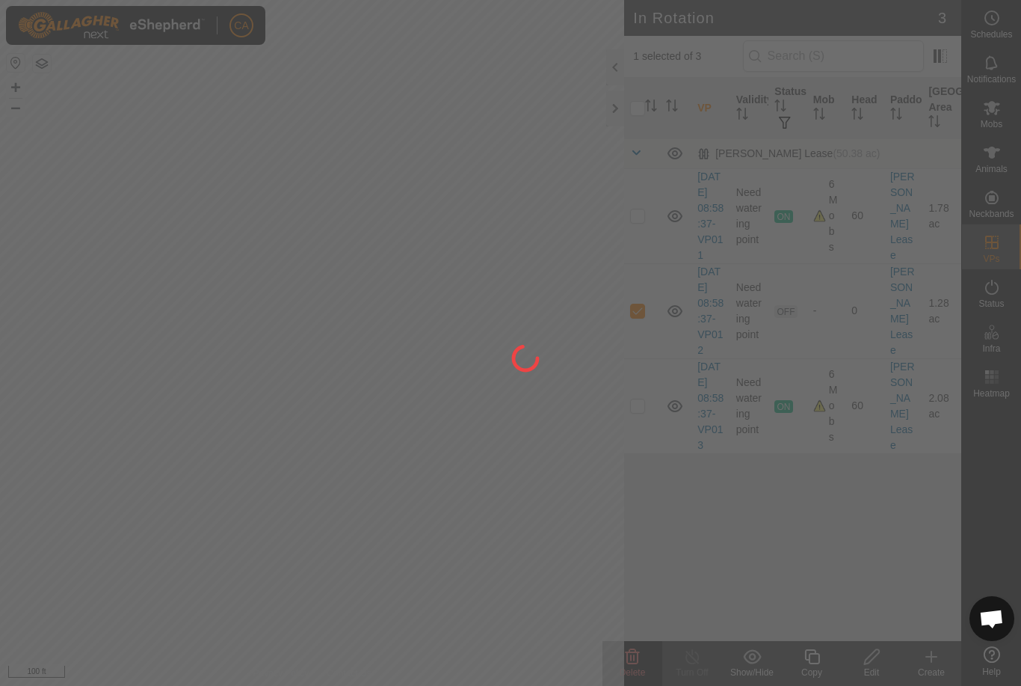
checkbox input "false"
